Goal: Task Accomplishment & Management: Manage account settings

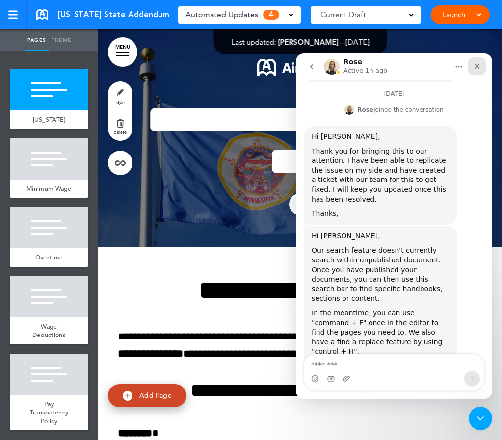
click at [476, 68] on icon "Close" at bounding box center [477, 66] width 8 height 8
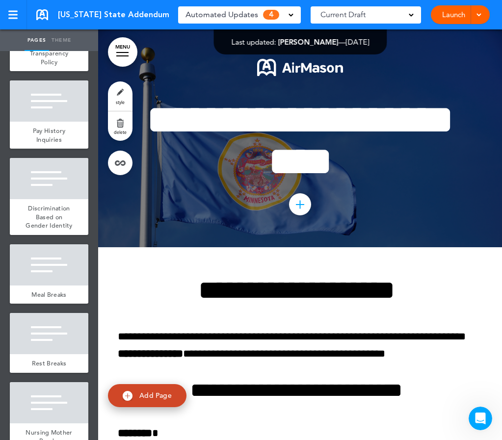
scroll to position [362, 0]
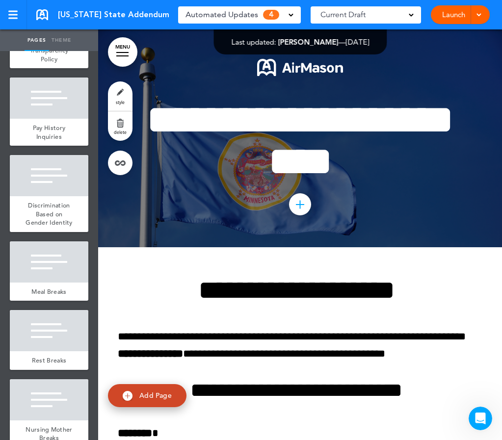
click at [40, 63] on span "Pay Transparency Policy" at bounding box center [49, 51] width 39 height 26
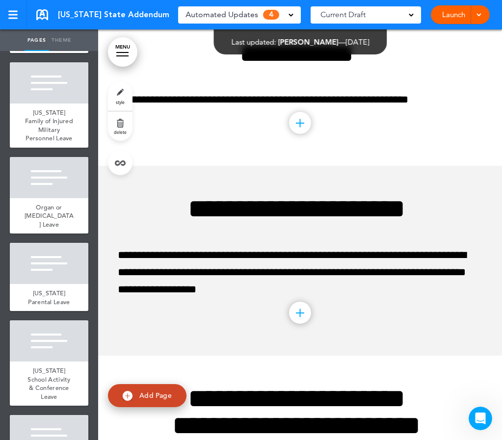
scroll to position [934, 0]
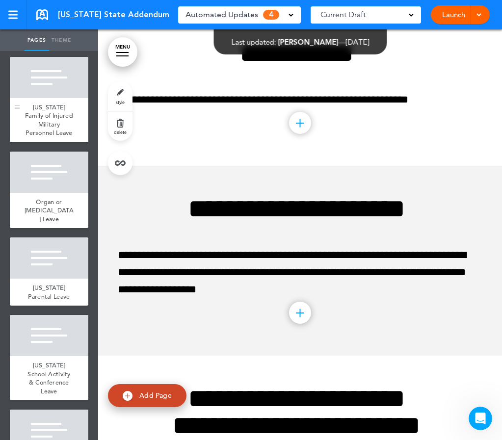
click at [59, 142] on div "Minnesota Family of Injured Military Personnel Leave" at bounding box center [49, 120] width 78 height 44
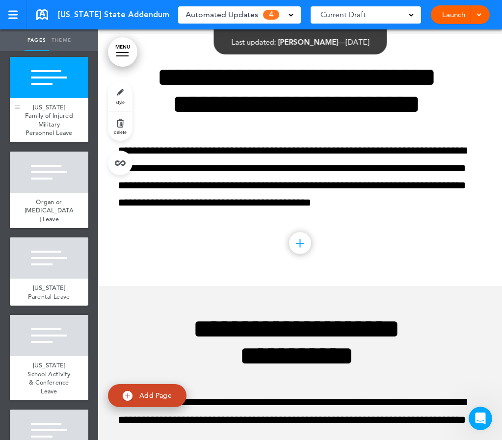
scroll to position [4955, 0]
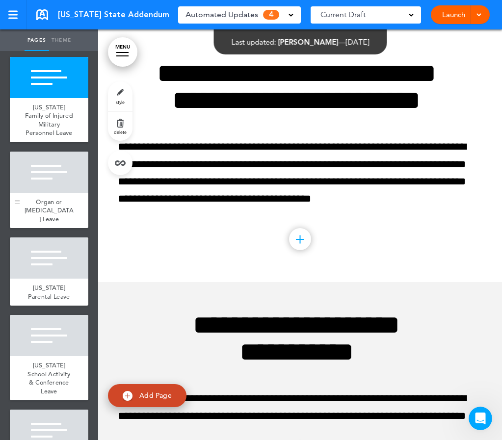
click at [61, 229] on div "Organ or Bone Marrow Donor Leave" at bounding box center [49, 211] width 78 height 36
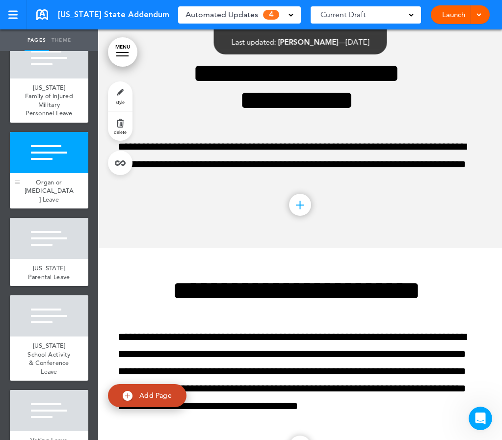
scroll to position [973, 0]
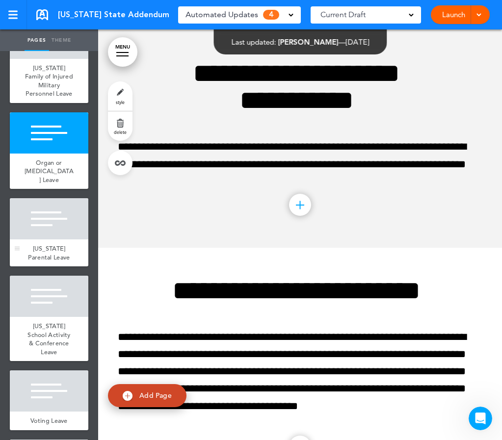
click at [61, 239] on div at bounding box center [49, 218] width 78 height 41
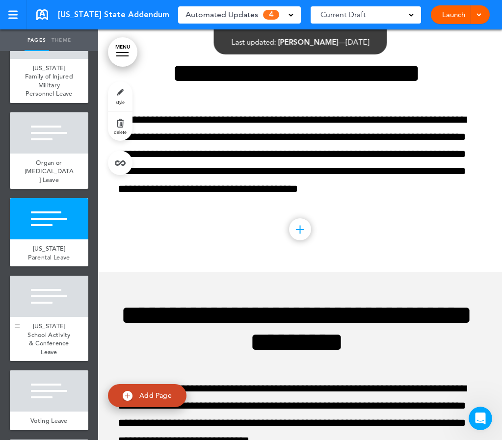
click at [58, 361] on div "Minnesota School Activity & Conference Leave" at bounding box center [49, 339] width 78 height 44
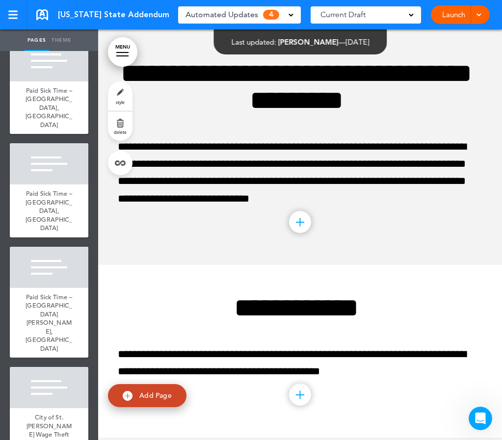
scroll to position [1628, 0]
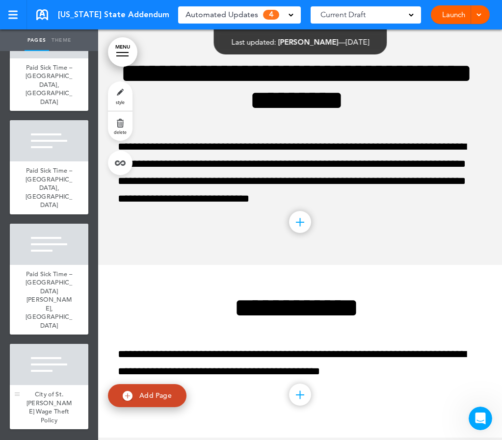
click at [54, 405] on span "City of St. Paul Wage Theft Policy" at bounding box center [48, 407] width 45 height 34
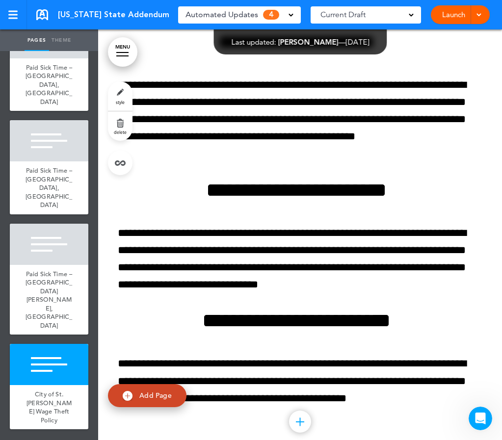
scroll to position [12228, 0]
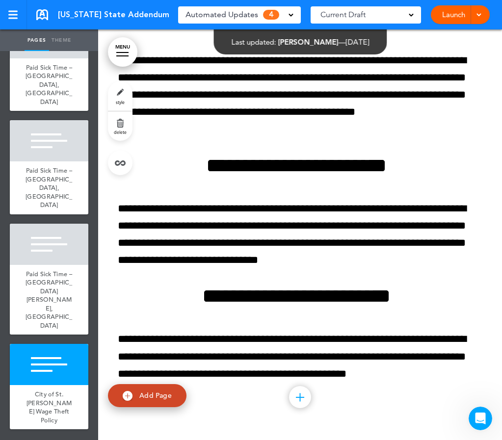
click at [291, 18] on div "Automated Updates 4" at bounding box center [239, 15] width 108 height 14
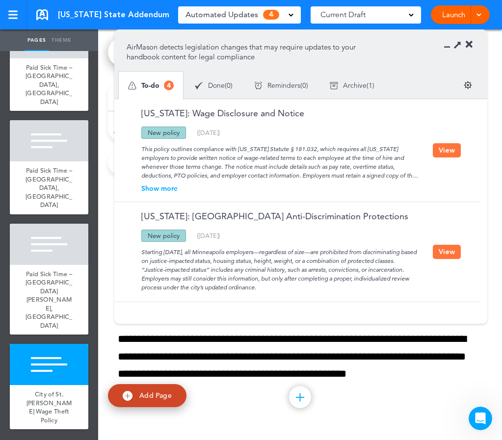
click at [438, 148] on button "View" at bounding box center [447, 150] width 28 height 14
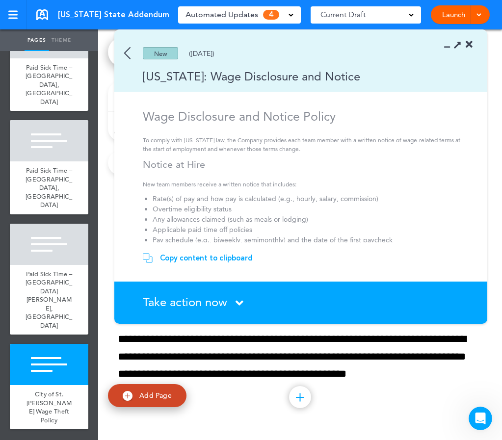
click at [194, 258] on div "Copy content to clipboard" at bounding box center [206, 258] width 93 height 10
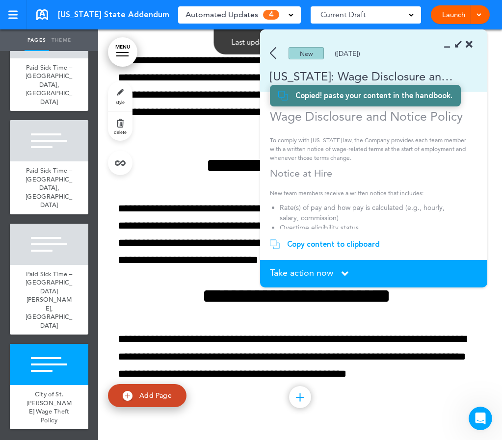
click at [151, 404] on link "Add Page" at bounding box center [147, 395] width 78 height 23
type input "********"
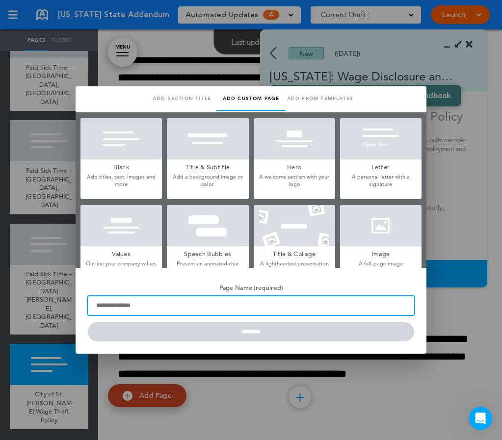
click at [146, 305] on input "Page Name (required)" at bounding box center [251, 305] width 326 height 19
type input "**********"
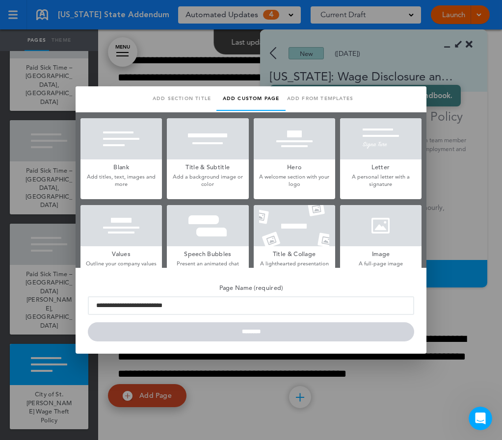
drag, startPoint x: 93, startPoint y: 99, endPoint x: 104, endPoint y: 110, distance: 16.3
click at [104, 110] on ul "Add section title Add common page Add custom page Add from templates Saved temp…" at bounding box center [251, 99] width 346 height 26
click at [368, 47] on div at bounding box center [251, 220] width 502 height 440
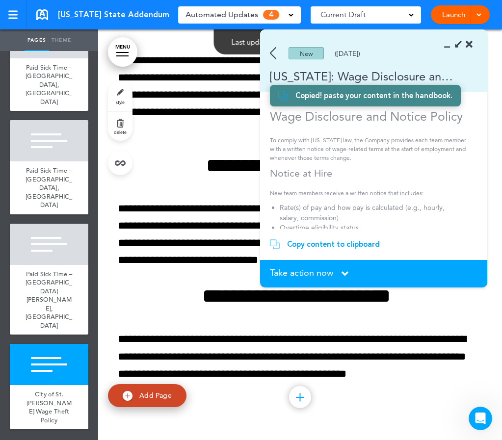
click at [135, 395] on link "Add Page" at bounding box center [147, 395] width 78 height 23
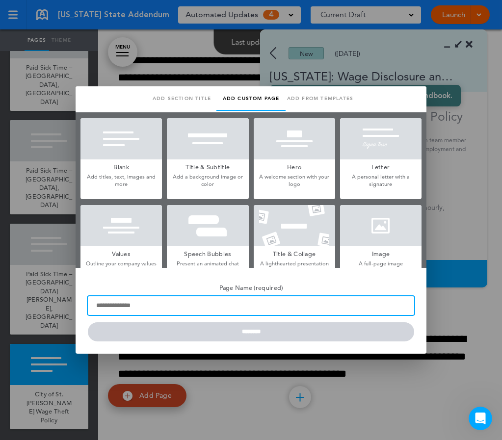
click at [169, 303] on input "Page Name (required)" at bounding box center [251, 305] width 326 height 19
type input "**********"
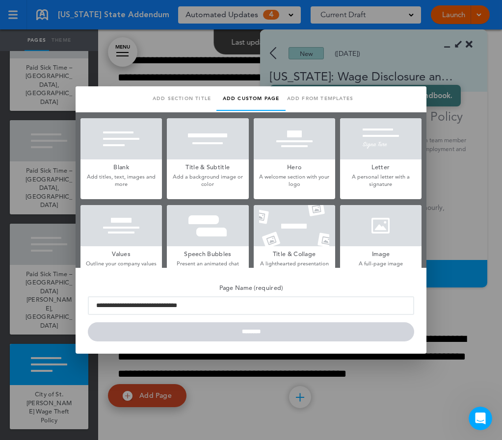
click at [123, 171] on h5 "Blank" at bounding box center [120, 166] width 81 height 14
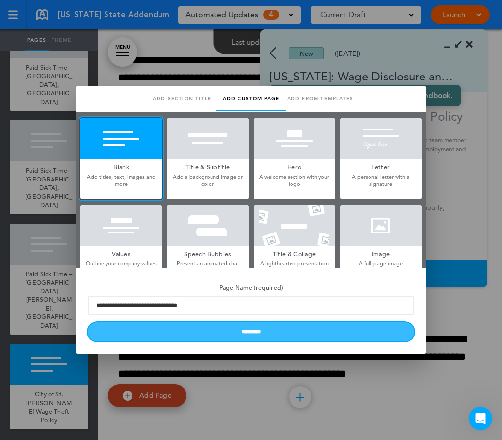
click at [228, 335] on input "********" at bounding box center [251, 331] width 326 height 19
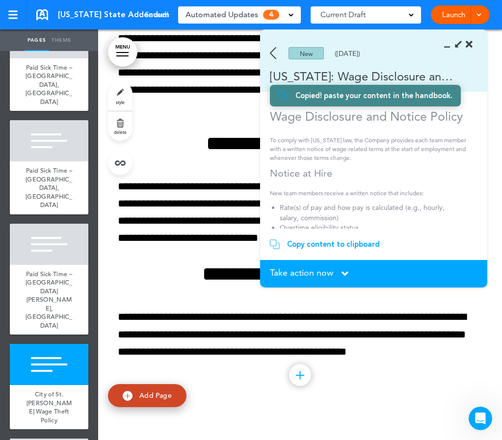
scroll to position [1723, 0]
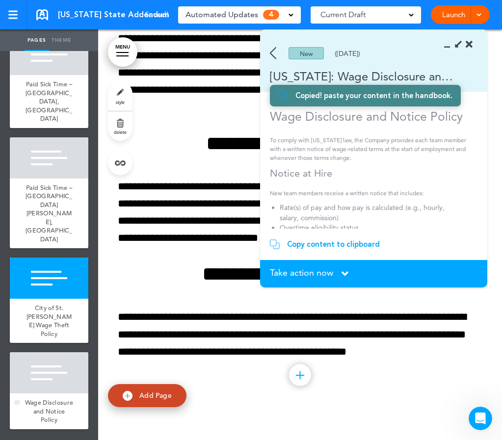
click at [61, 393] on div "Wage Disclosure and Notice Policy" at bounding box center [49, 411] width 78 height 36
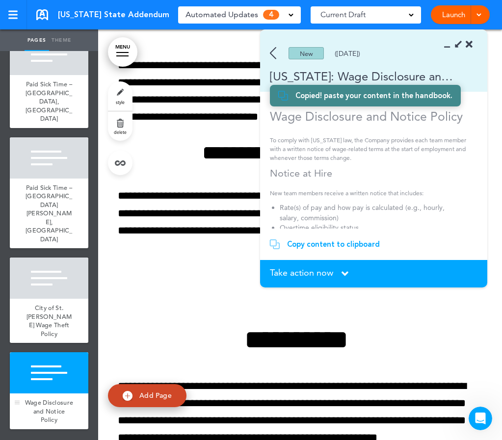
scroll to position [12573, 0]
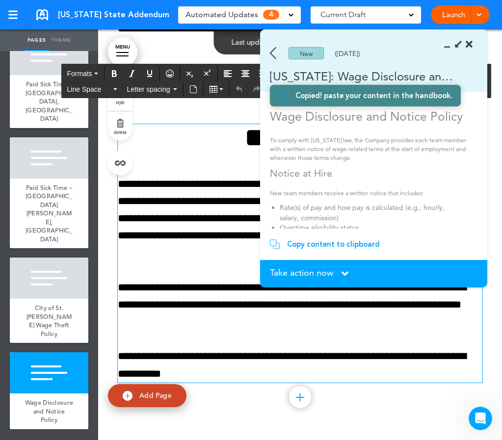
click at [225, 136] on h1 "**********" at bounding box center [296, 137] width 357 height 27
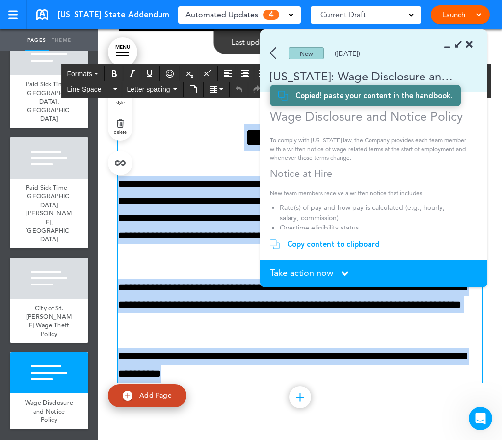
drag, startPoint x: 225, startPoint y: 136, endPoint x: 291, endPoint y: 373, distance: 245.6
click at [291, 373] on div "**********" at bounding box center [300, 253] width 364 height 259
paste div
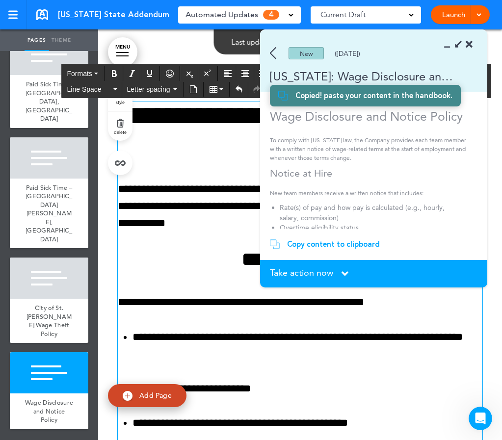
scroll to position [12349, 0]
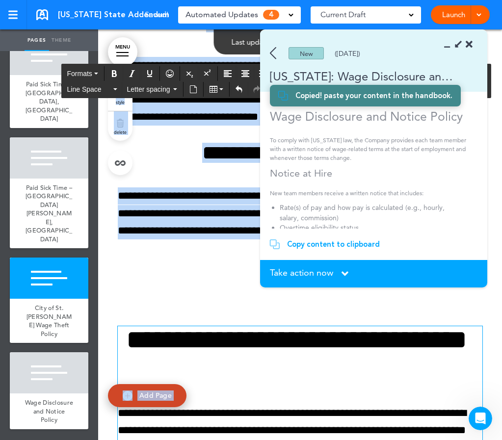
drag, startPoint x: 490, startPoint y: 90, endPoint x: 492, endPoint y: 102, distance: 12.0
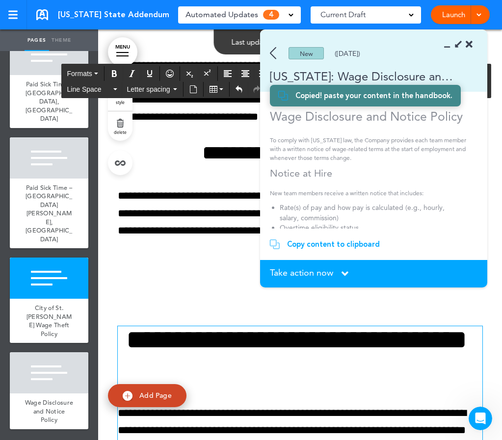
drag, startPoint x: 488, startPoint y: 85, endPoint x: 488, endPoint y: 92, distance: 7.4
click at [488, 92] on div "Line Space Letter spacing Font size Aa" at bounding box center [276, 89] width 429 height 16
click at [489, 94] on div "Line Space Letter spacing Font size Aa" at bounding box center [276, 89] width 429 height 16
drag, startPoint x: 476, startPoint y: 131, endPoint x: 476, endPoint y: 149, distance: 17.7
click at [476, 149] on section "Wage Disclosure and Notice Policy To comply with Minnesota law, the Company pro…" at bounding box center [370, 169] width 220 height 120
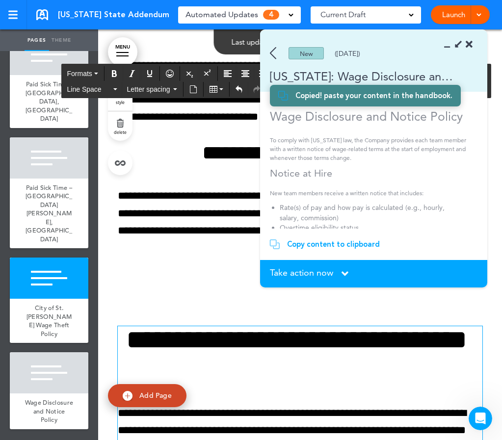
click at [302, 280] on section "Take action now Click here to change the status What would you like to do? I ha…" at bounding box center [373, 273] width 227 height 27
click at [303, 272] on span "Take action now" at bounding box center [301, 272] width 63 height 9
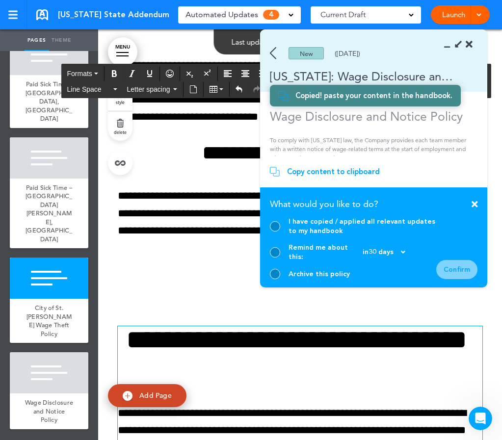
click at [277, 232] on div at bounding box center [275, 226] width 10 height 10
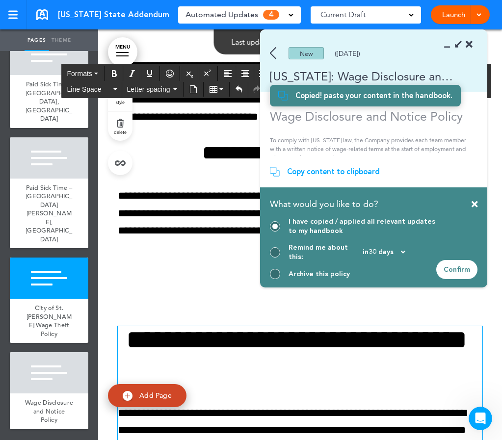
click at [452, 270] on div "Confirm" at bounding box center [456, 269] width 41 height 19
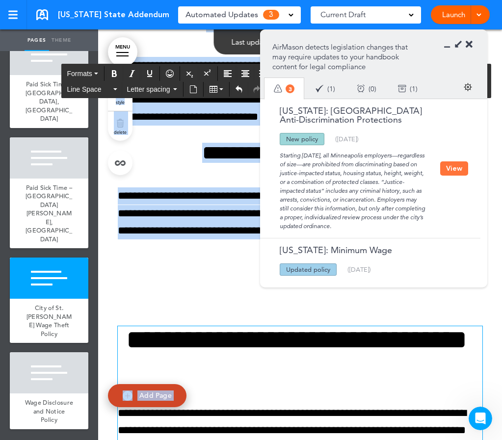
drag, startPoint x: 488, startPoint y: 84, endPoint x: 493, endPoint y: 101, distance: 17.3
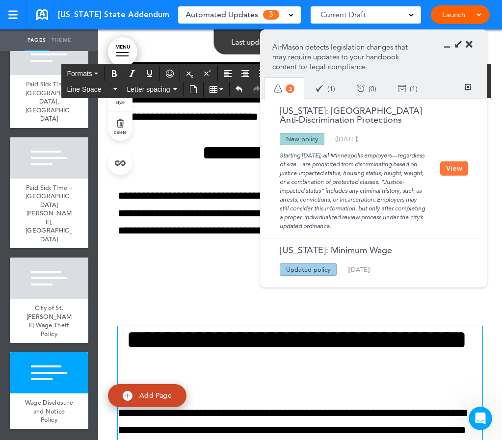
click at [384, 364] on h1 "**********" at bounding box center [296, 353] width 357 height 54
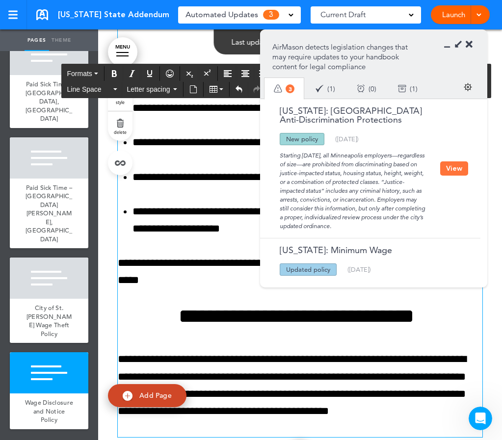
scroll to position [13061, 0]
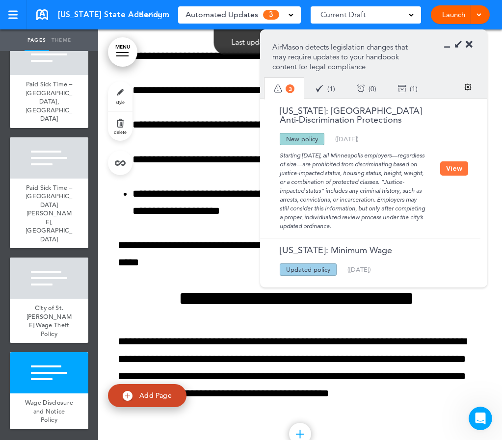
click at [43, 16] on link at bounding box center [42, 14] width 12 height 11
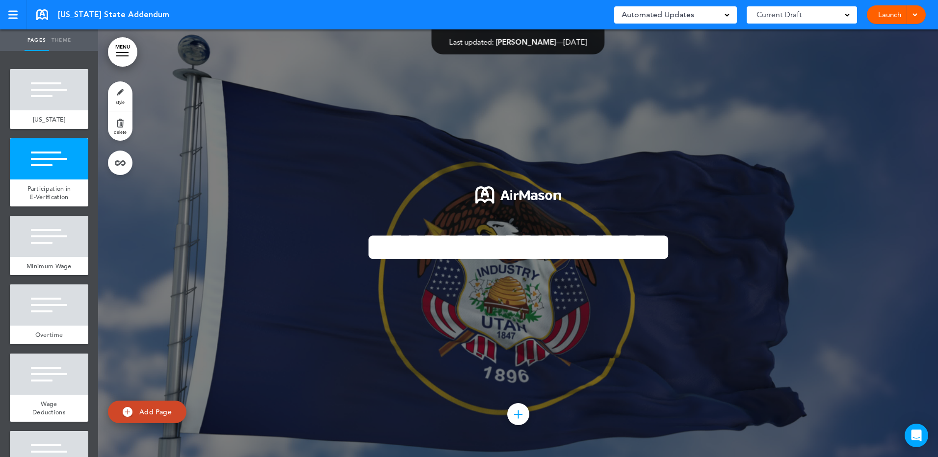
scroll to position [428, 0]
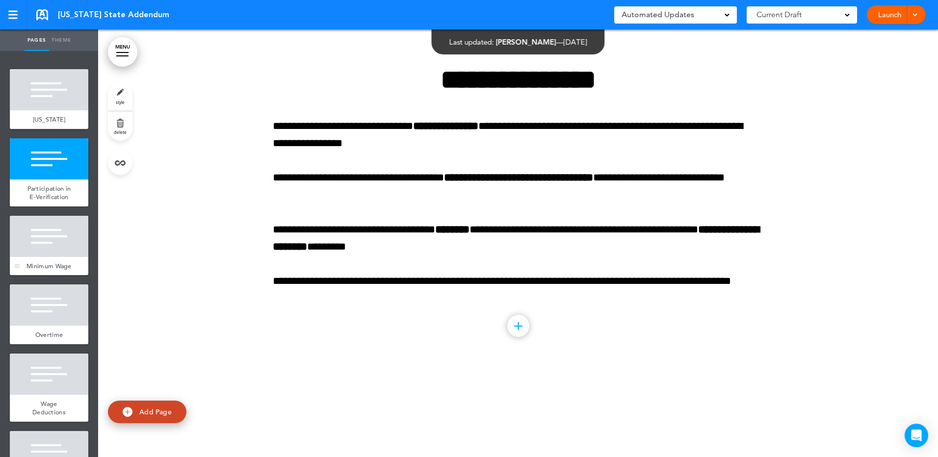
click at [38, 253] on div at bounding box center [49, 236] width 78 height 41
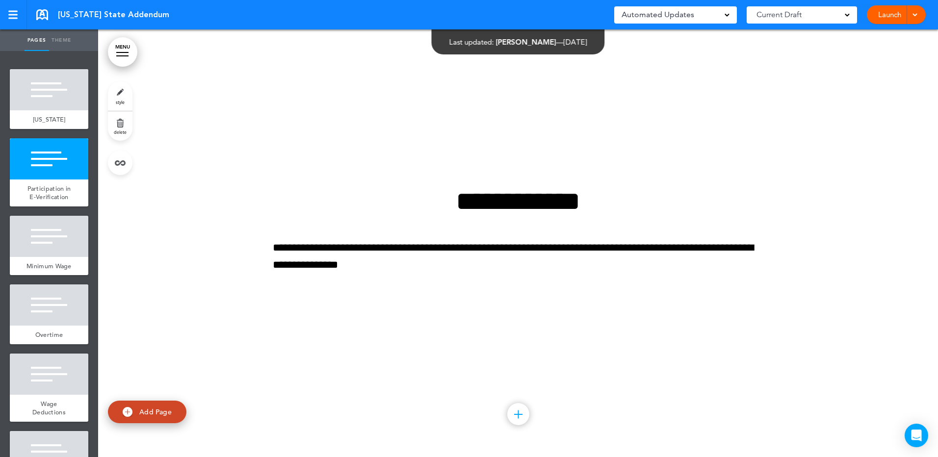
scroll to position [768, 0]
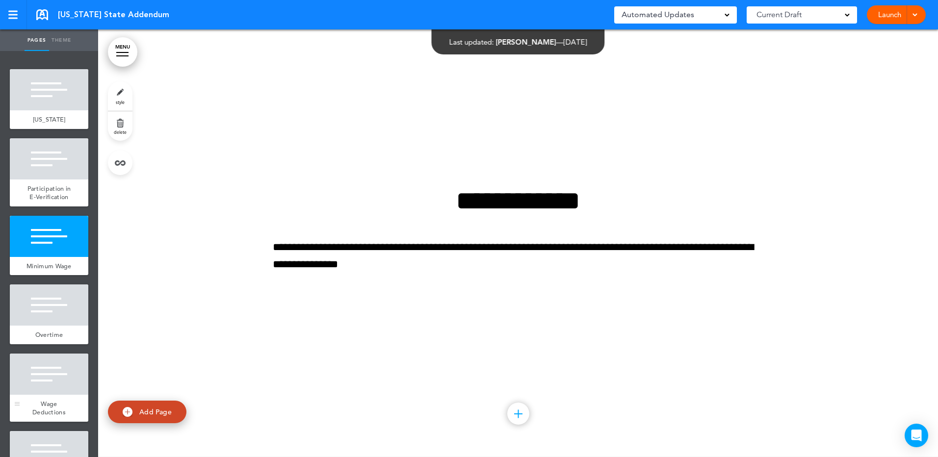
click at [40, 395] on div at bounding box center [49, 374] width 78 height 41
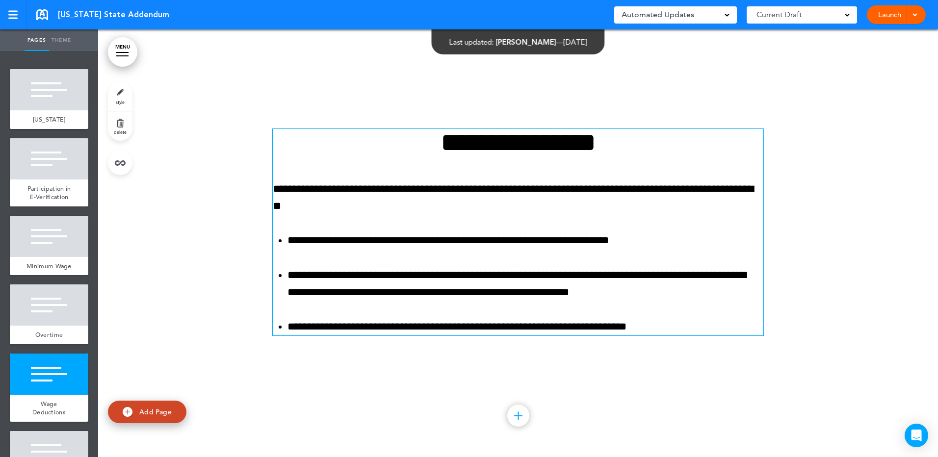
scroll to position [1623, 0]
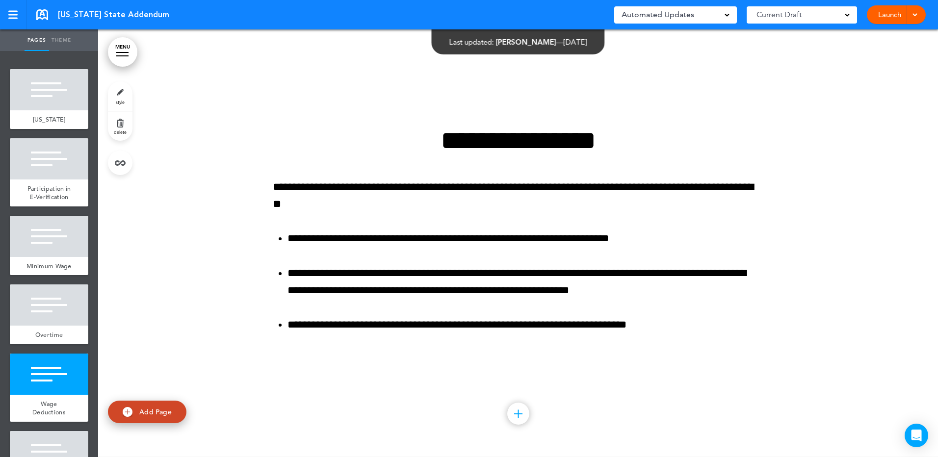
click at [44, 18] on link at bounding box center [42, 14] width 12 height 11
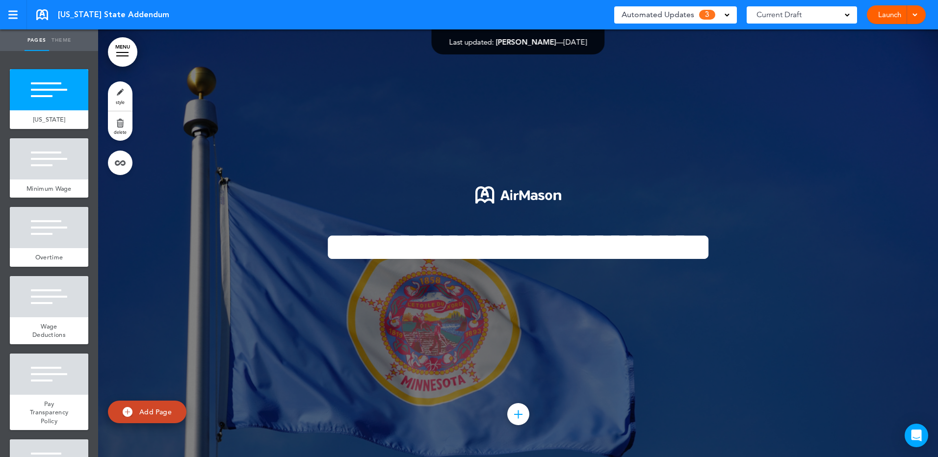
click at [723, 16] on div "Automated Updates 3" at bounding box center [676, 15] width 108 height 14
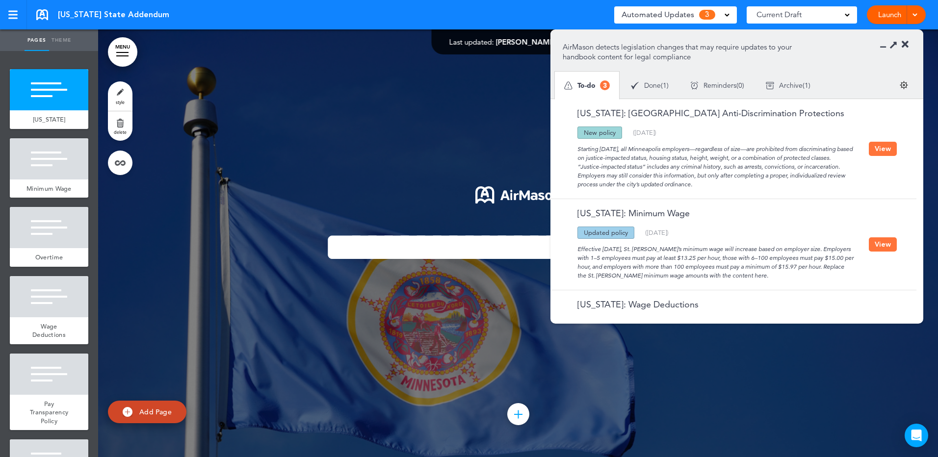
click at [882, 147] on button "View" at bounding box center [883, 149] width 28 height 14
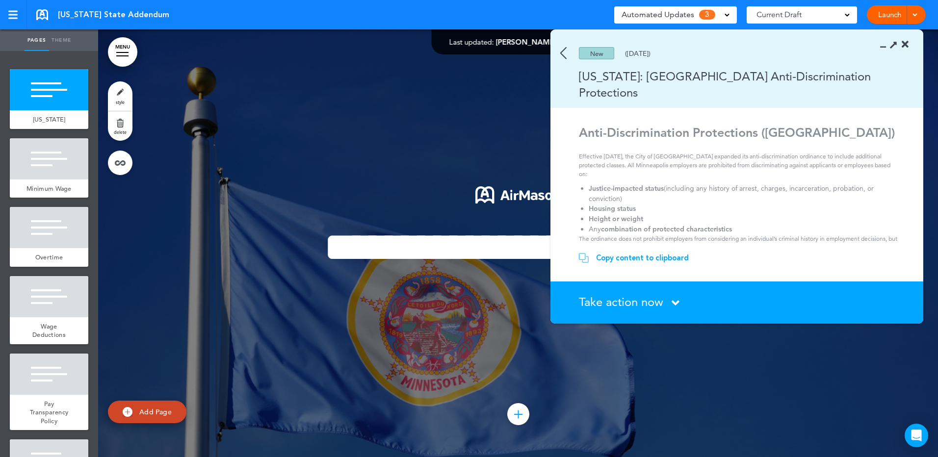
click at [626, 259] on div "Copy content to clipboard" at bounding box center [642, 258] width 93 height 10
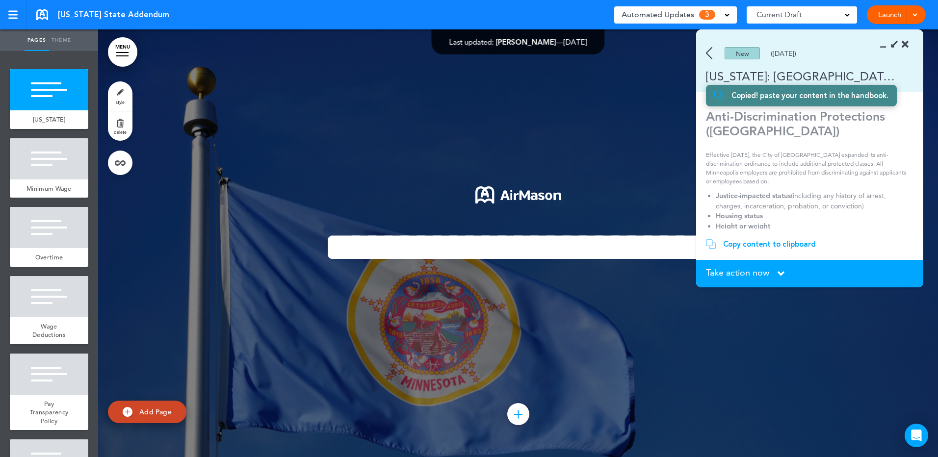
click at [704, 59] on section "New (07/11/2025) Minnesota: Minneapolis Anti-Discrimination Protections" at bounding box center [809, 61] width 227 height 62
click at [709, 55] on img at bounding box center [709, 53] width 6 height 12
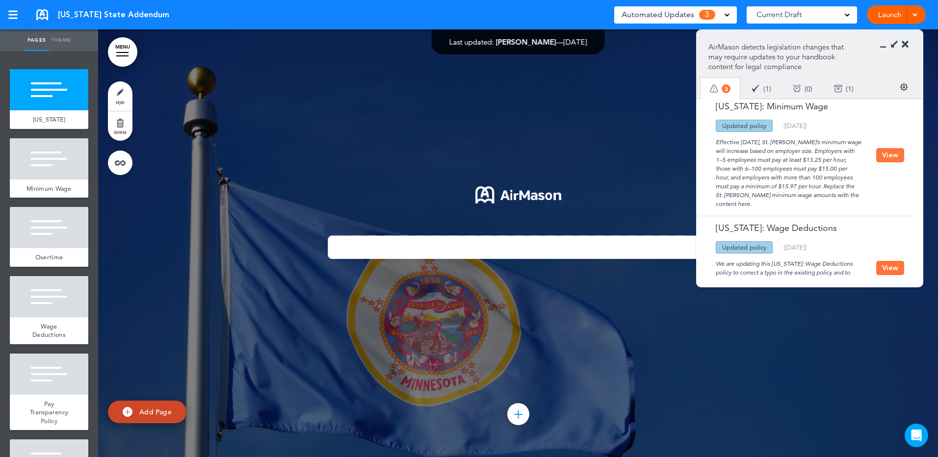
scroll to position [145, 0]
click at [879, 149] on button "View" at bounding box center [890, 154] width 28 height 14
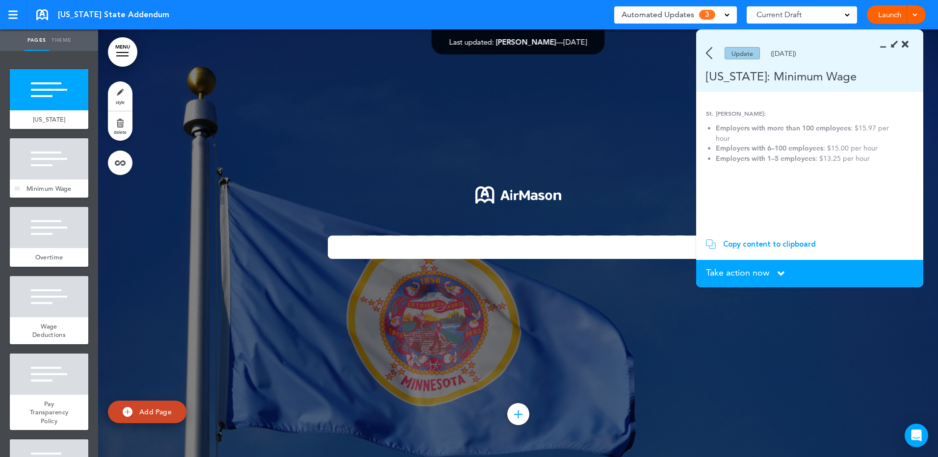
click at [58, 192] on div "Minimum Wage" at bounding box center [49, 189] width 78 height 19
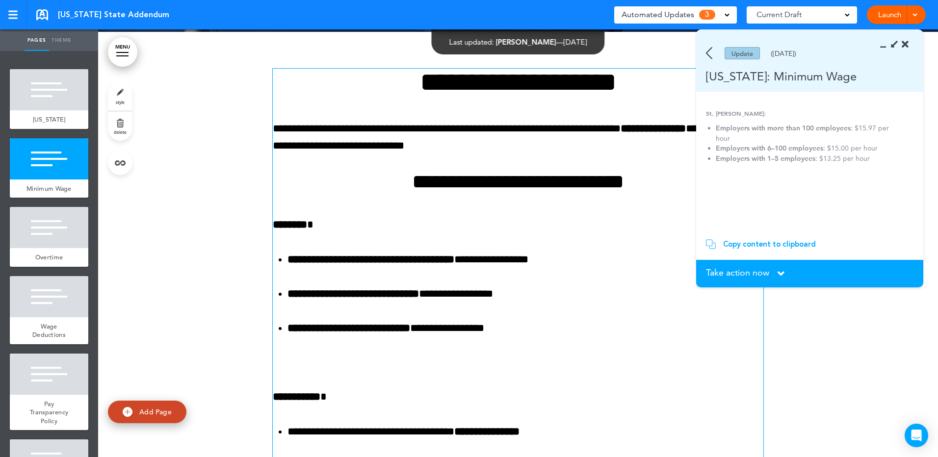
scroll to position [428, 0]
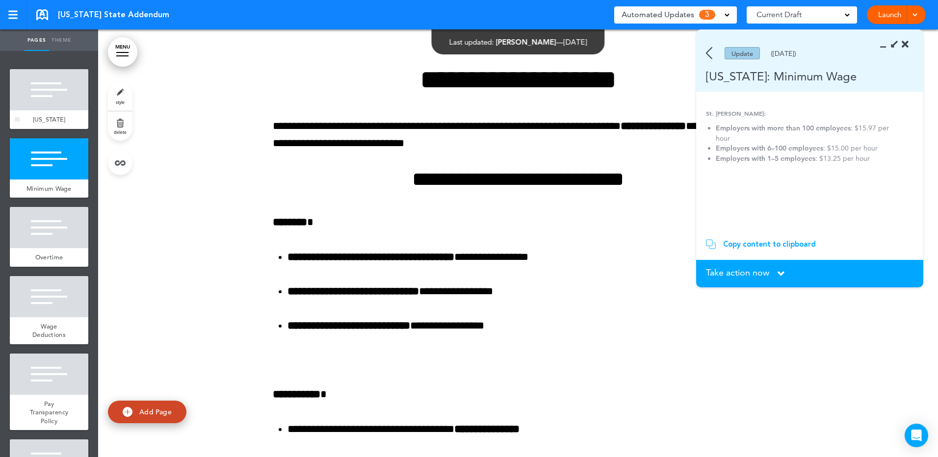
click at [33, 115] on span "[US_STATE]" at bounding box center [49, 119] width 33 height 8
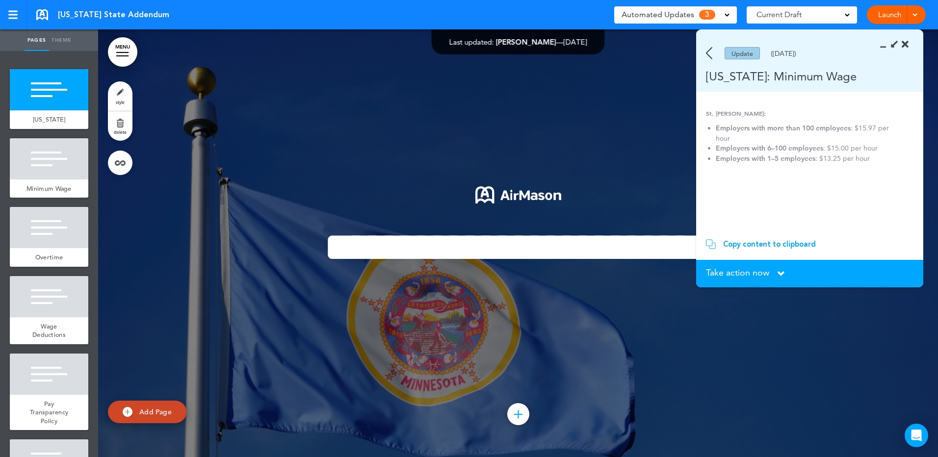
click at [904, 48] on icon at bounding box center [905, 45] width 7 height 10
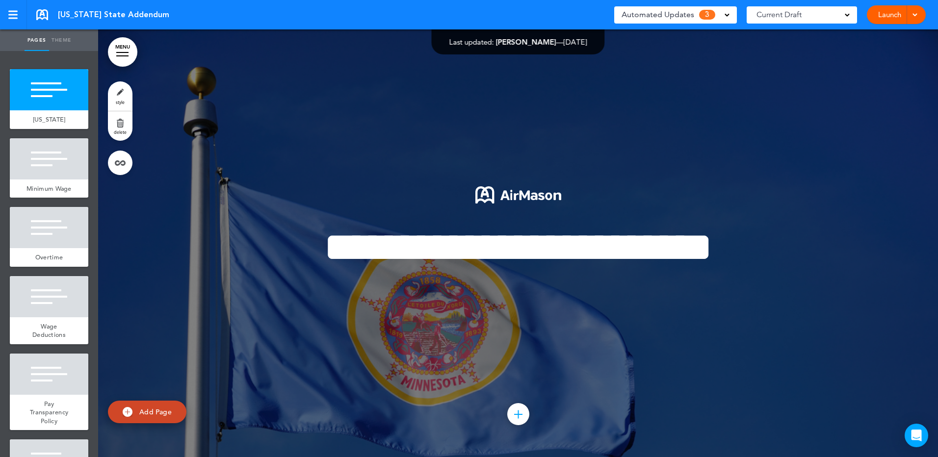
click at [195, 20] on div "Minnesota State Addendum Saved! Automated Updates 3 Auto policy updates AirMaso…" at bounding box center [469, 14] width 938 height 29
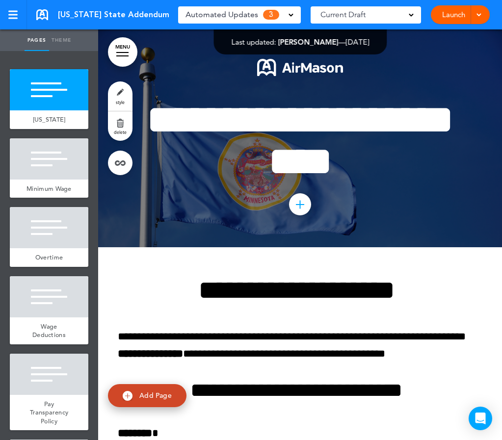
click at [40, 18] on link at bounding box center [42, 14] width 12 height 11
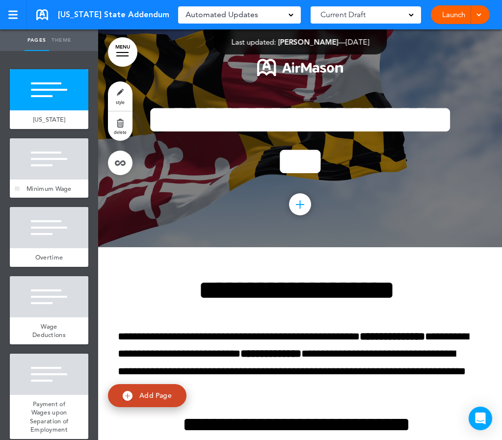
click at [50, 176] on div at bounding box center [49, 158] width 78 height 41
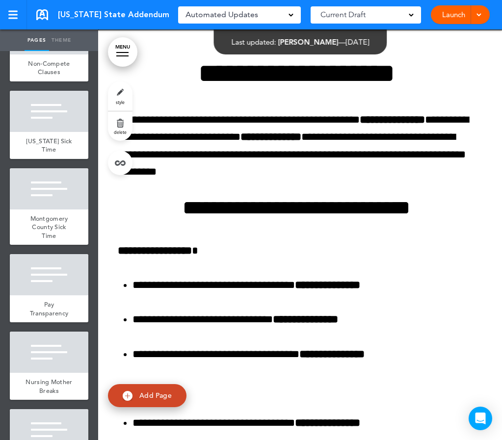
scroll to position [427, 0]
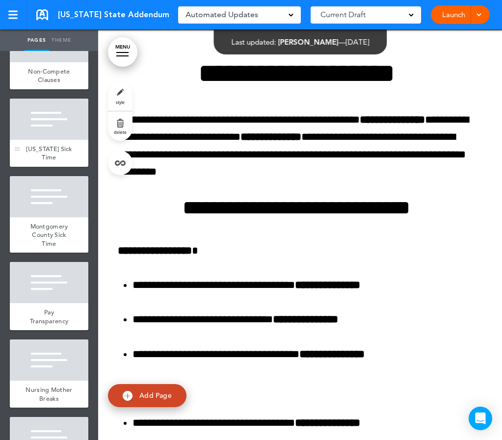
click at [43, 162] on span "[US_STATE] Sick Time" at bounding box center [49, 153] width 46 height 17
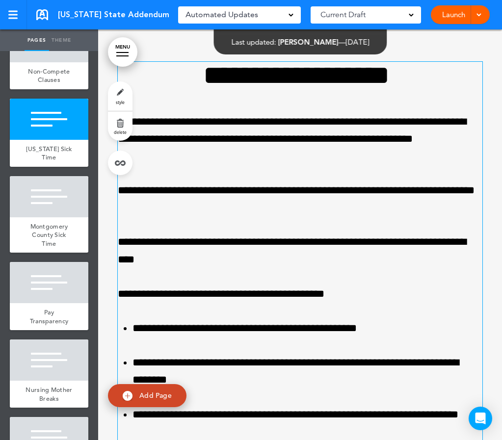
scroll to position [2531, 0]
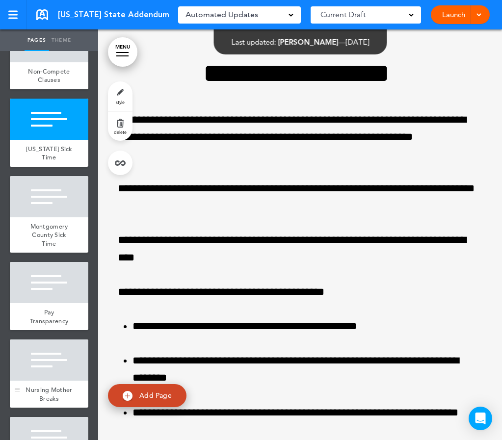
click at [51, 381] on div at bounding box center [49, 359] width 78 height 41
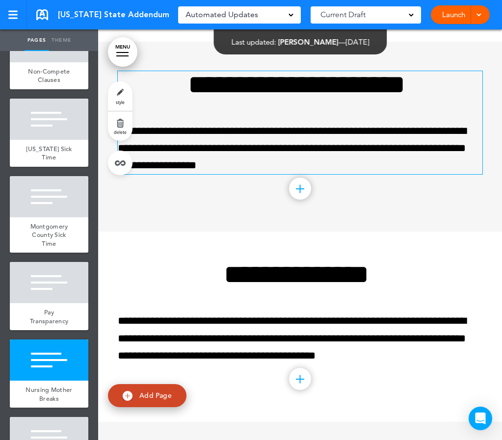
scroll to position [3871, 0]
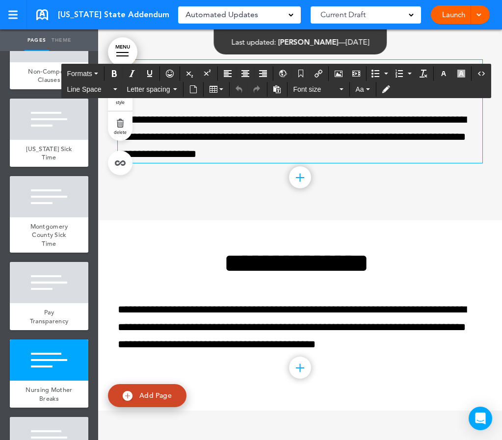
click at [182, 131] on p "**********" at bounding box center [296, 137] width 357 height 52
click at [149, 124] on p "**********" at bounding box center [296, 137] width 357 height 52
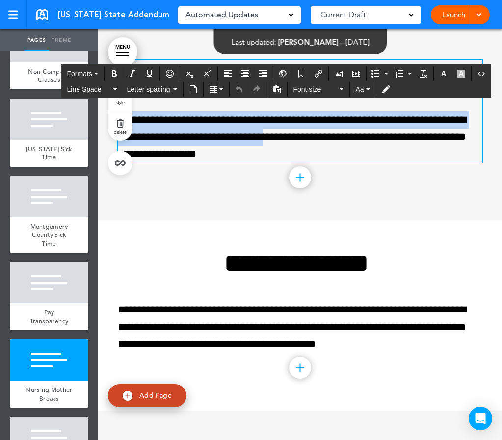
drag, startPoint x: 135, startPoint y: 122, endPoint x: 310, endPoint y: 134, distance: 175.0
click at [310, 134] on p "**********" at bounding box center [296, 137] width 357 height 52
click at [193, 137] on p "**********" at bounding box center [296, 137] width 357 height 52
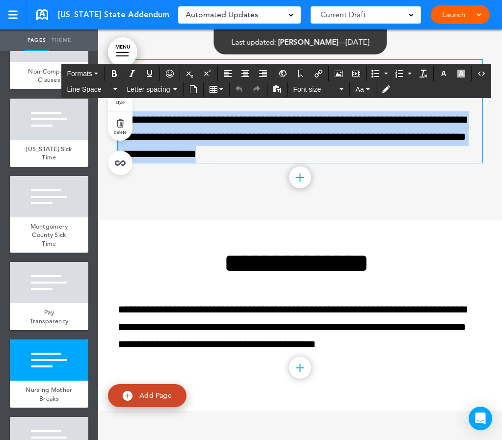
drag, startPoint x: 286, startPoint y: 156, endPoint x: 115, endPoint y: 119, distance: 174.7
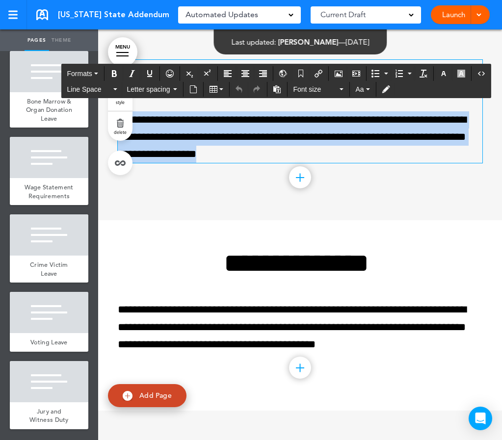
scroll to position [1060, 0]
